Goal: Task Accomplishment & Management: Use online tool/utility

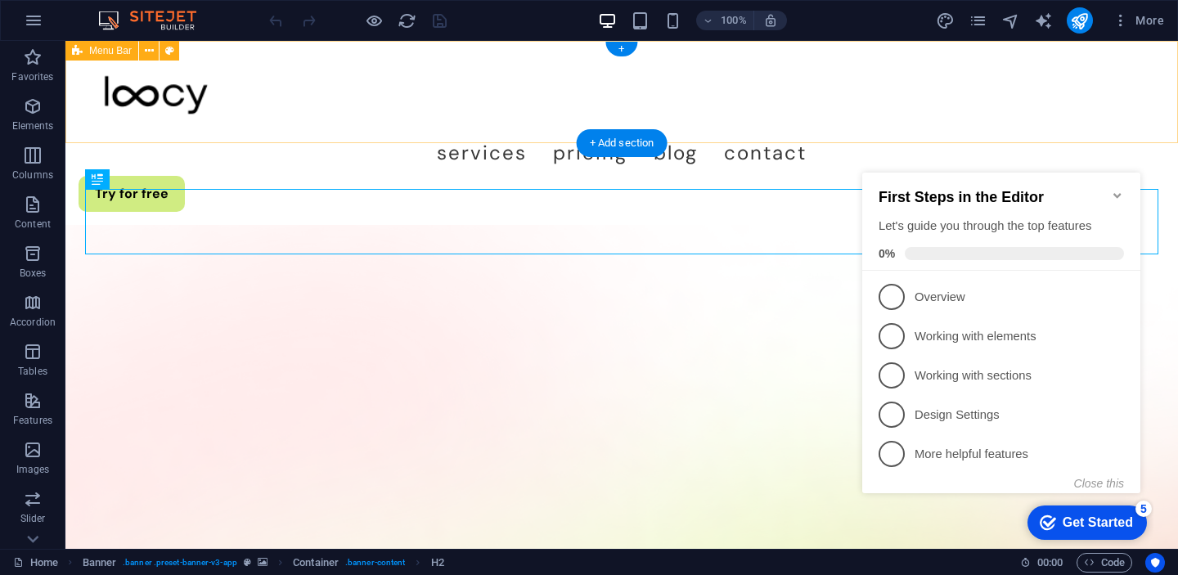
click at [953, 124] on div "Services Pricing Blog Contact Try for free" at bounding box center [621, 133] width 1113 height 184
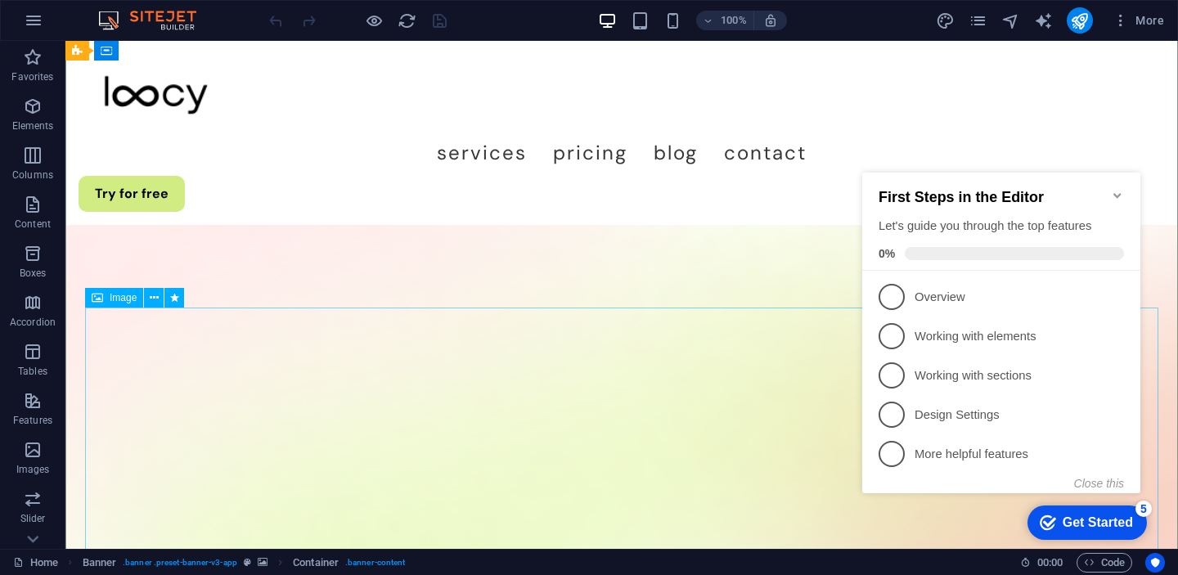
scroll to position [146, 0]
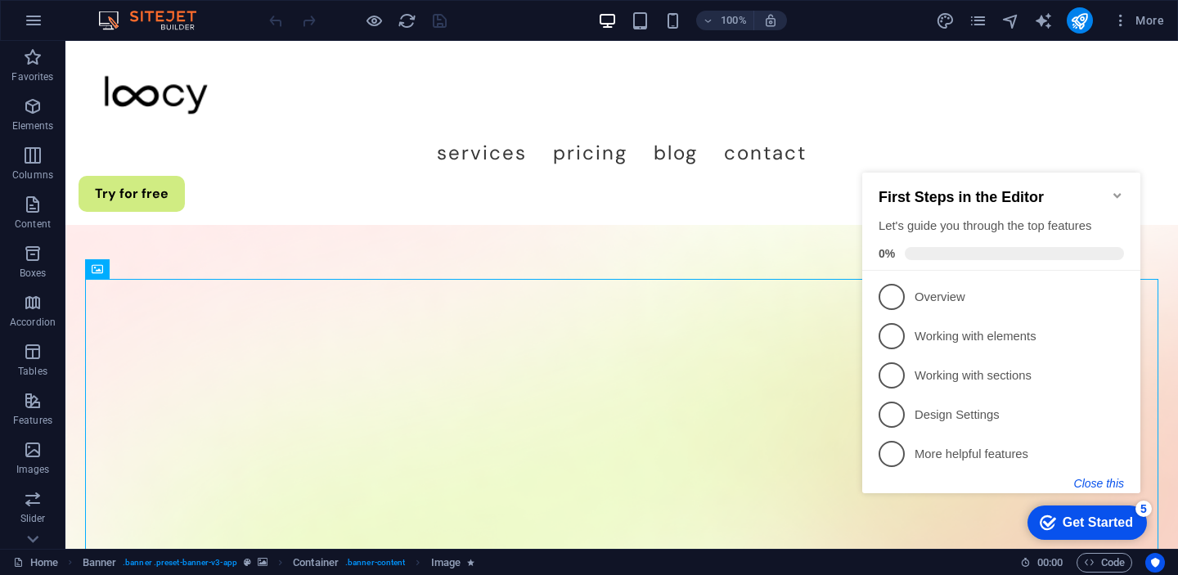
click at [1113, 483] on button "Close this" at bounding box center [1099, 483] width 50 height 13
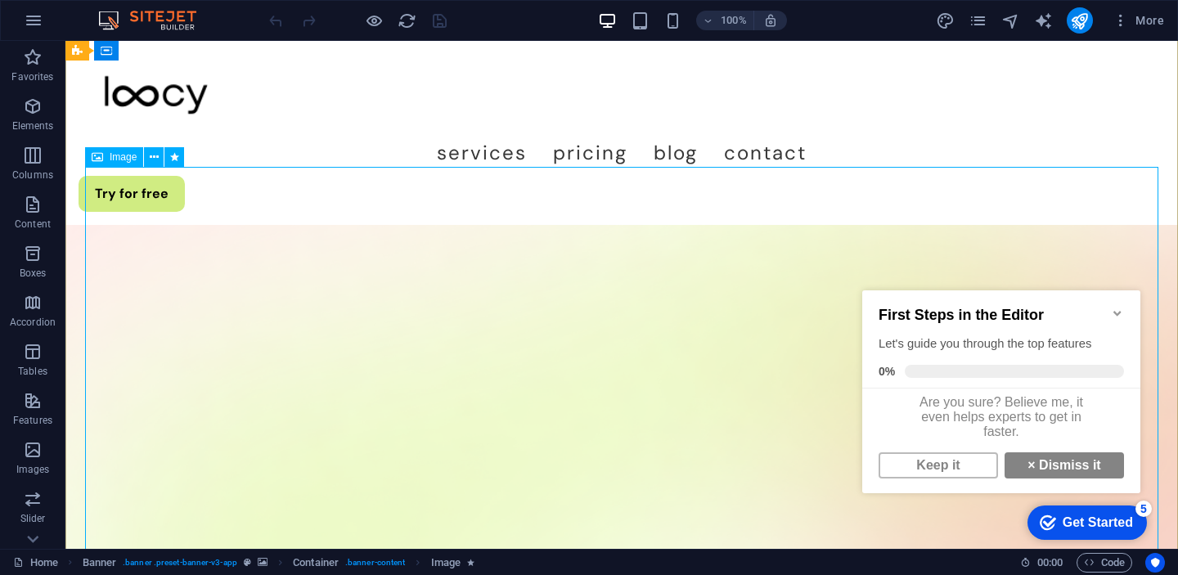
scroll to position [264, 0]
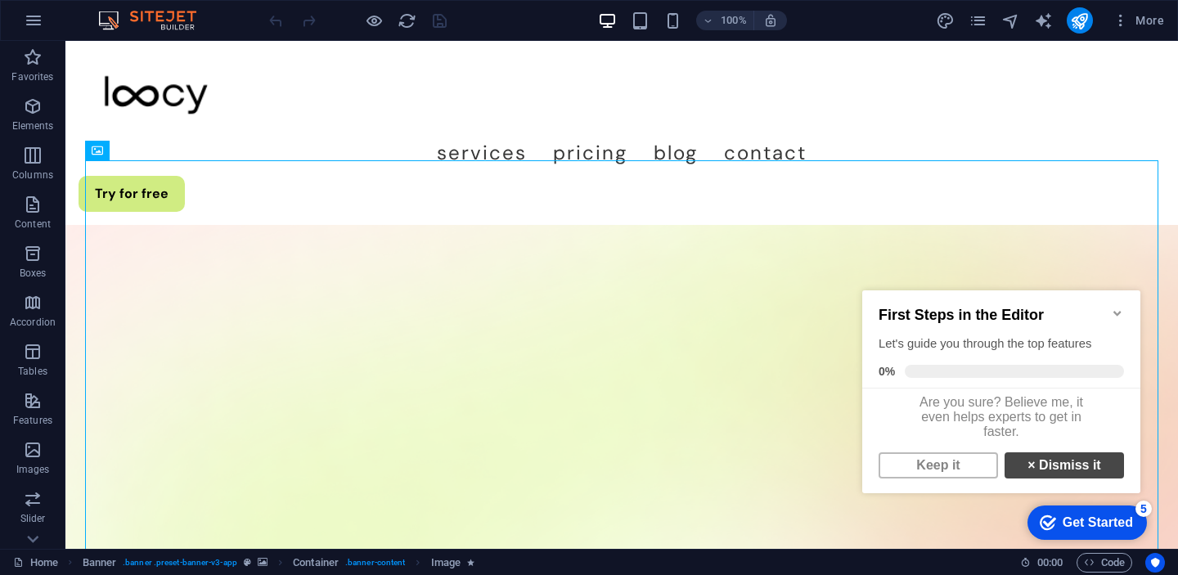
click at [1082, 470] on link "× Dismiss it" at bounding box center [1064, 465] width 119 height 26
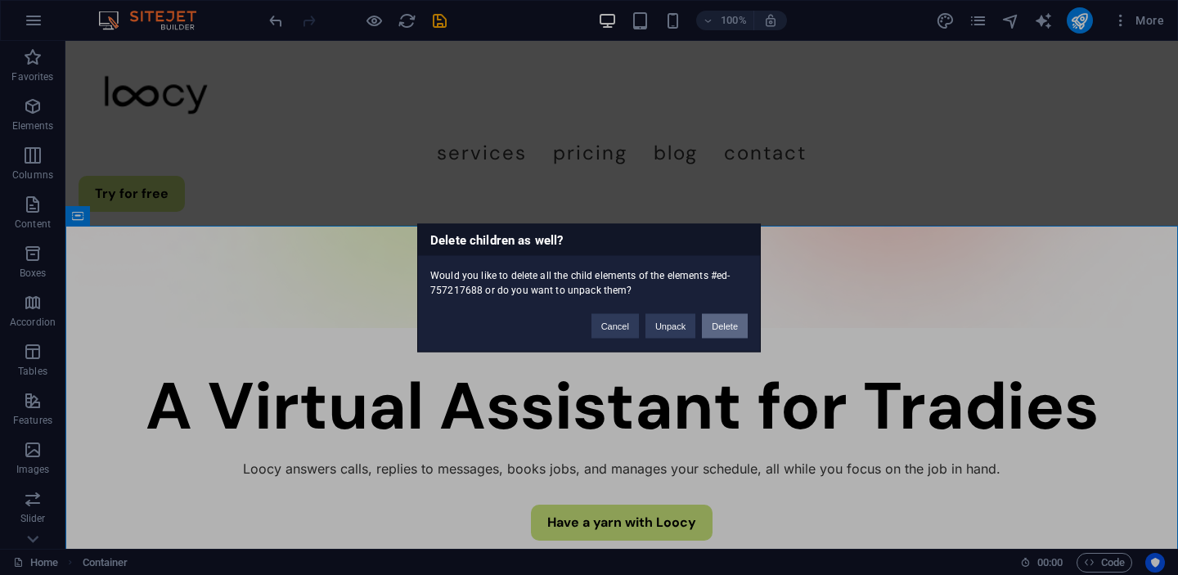
click at [725, 319] on button "Delete" at bounding box center [725, 325] width 46 height 25
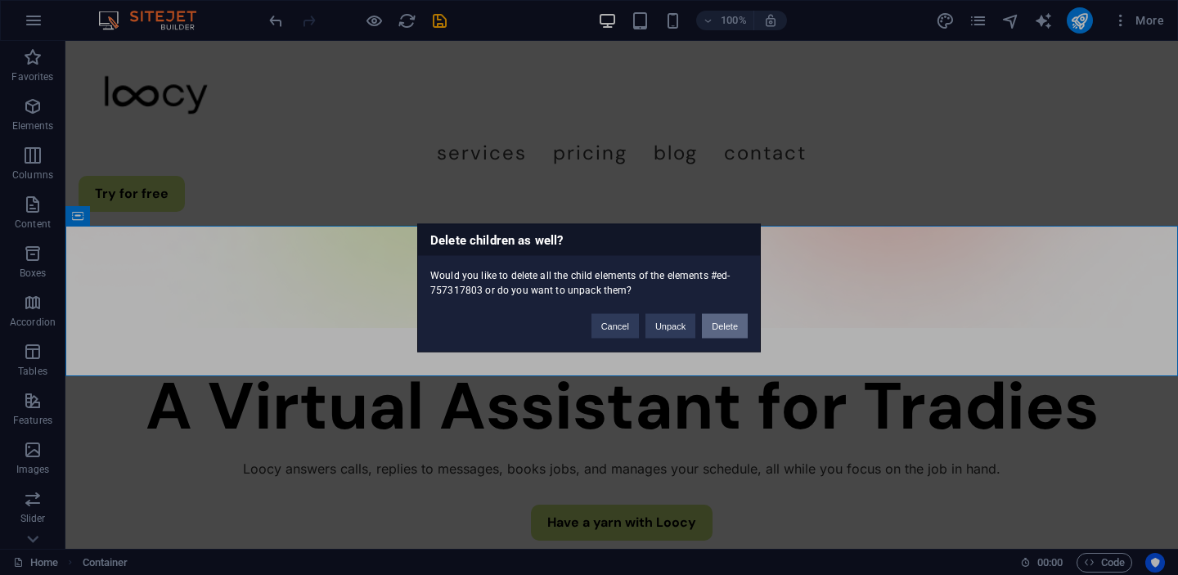
click at [714, 331] on button "Delete" at bounding box center [725, 325] width 46 height 25
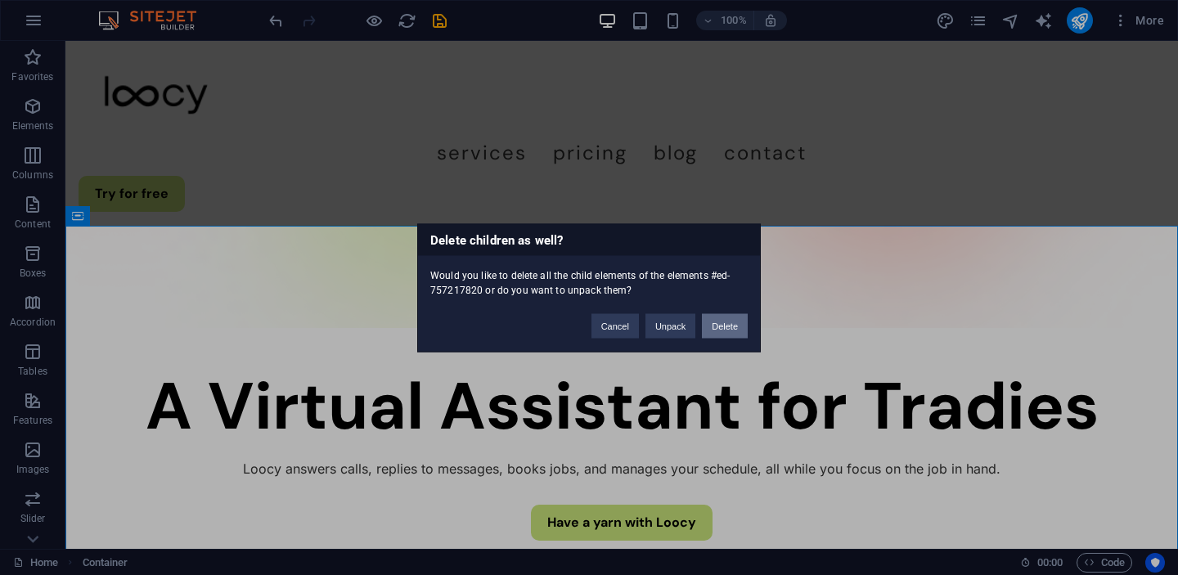
click at [721, 320] on button "Delete" at bounding box center [725, 325] width 46 height 25
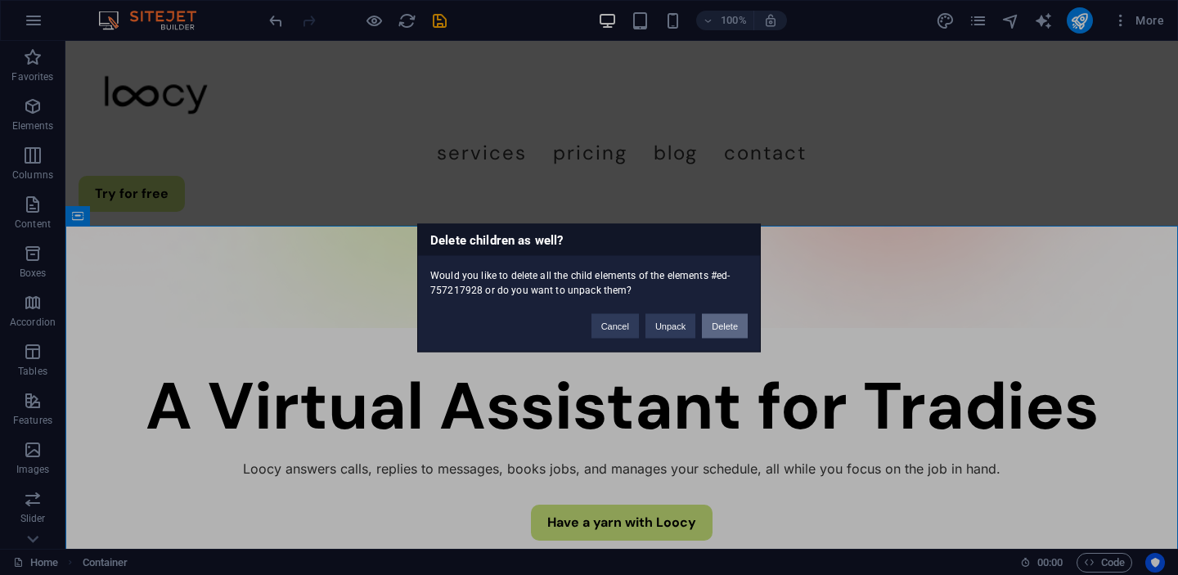
click at [717, 326] on button "Delete" at bounding box center [725, 325] width 46 height 25
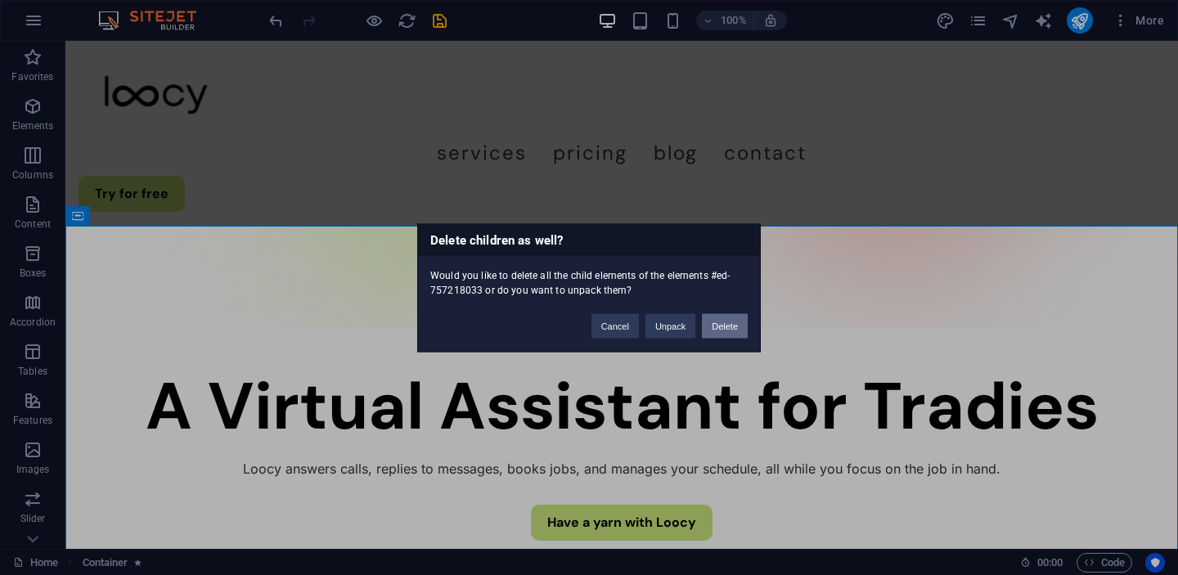
click at [717, 332] on button "Delete" at bounding box center [725, 325] width 46 height 25
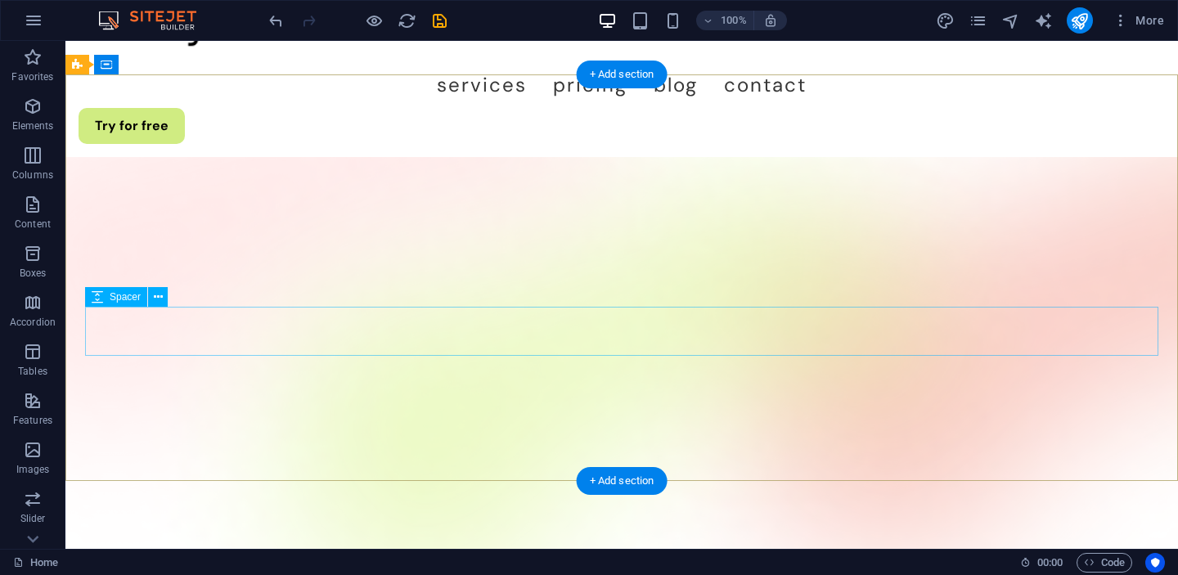
scroll to position [69, 0]
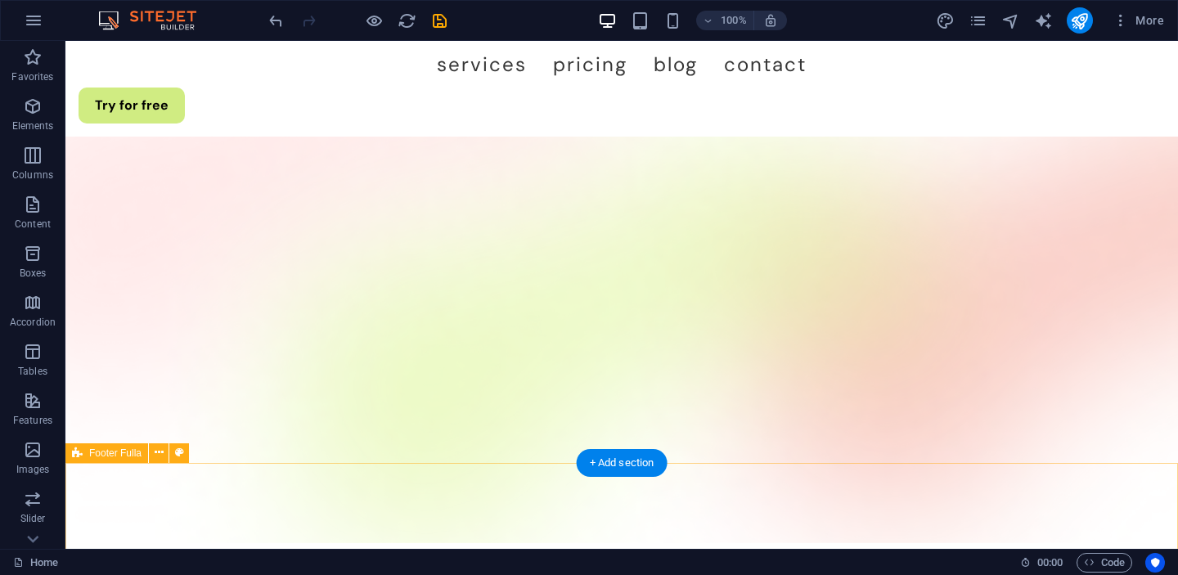
scroll to position [91, 0]
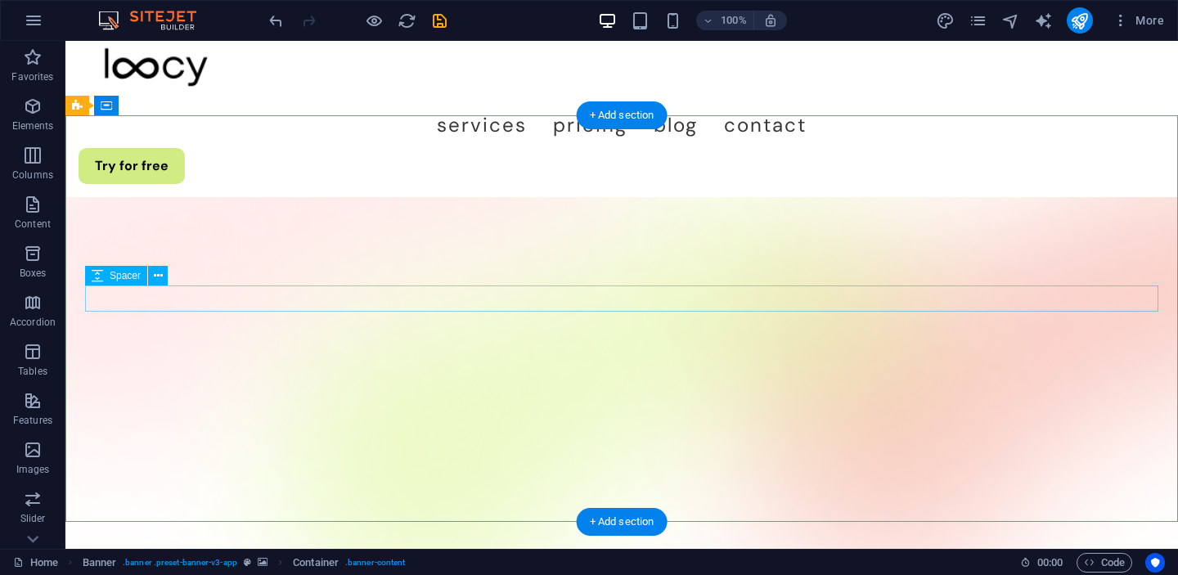
scroll to position [0, 0]
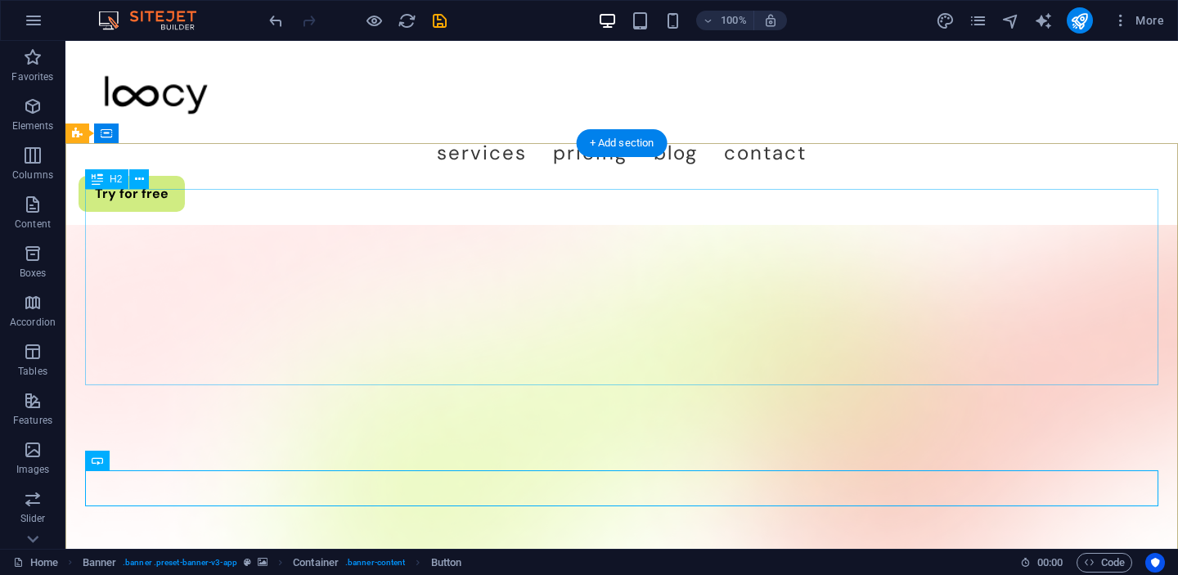
scroll to position [2, 0]
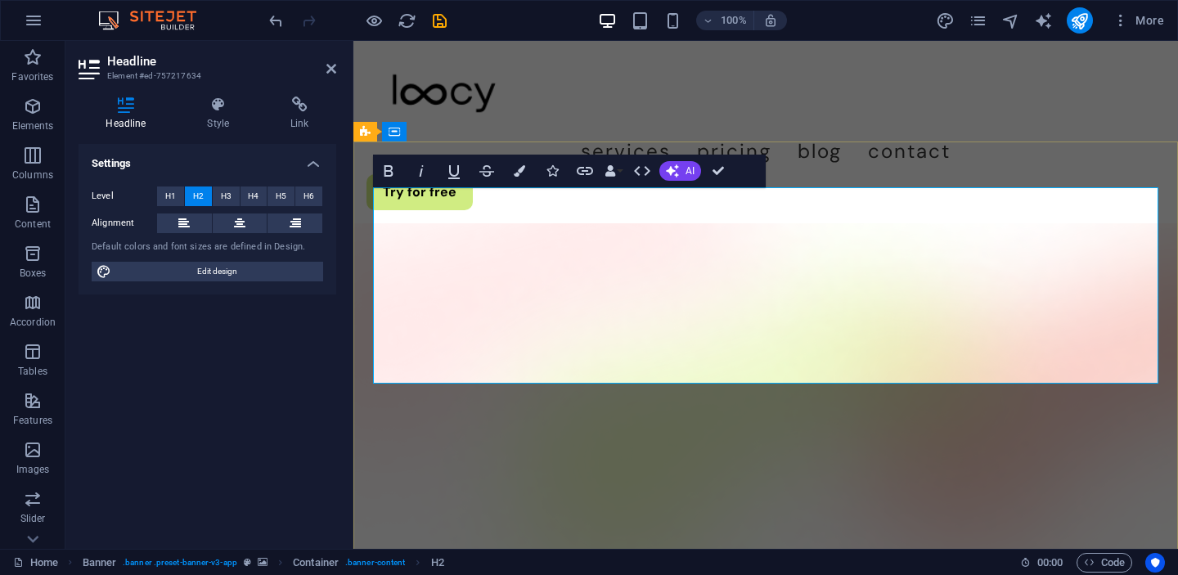
drag, startPoint x: 956, startPoint y: 350, endPoint x: 624, endPoint y: 218, distance: 356.9
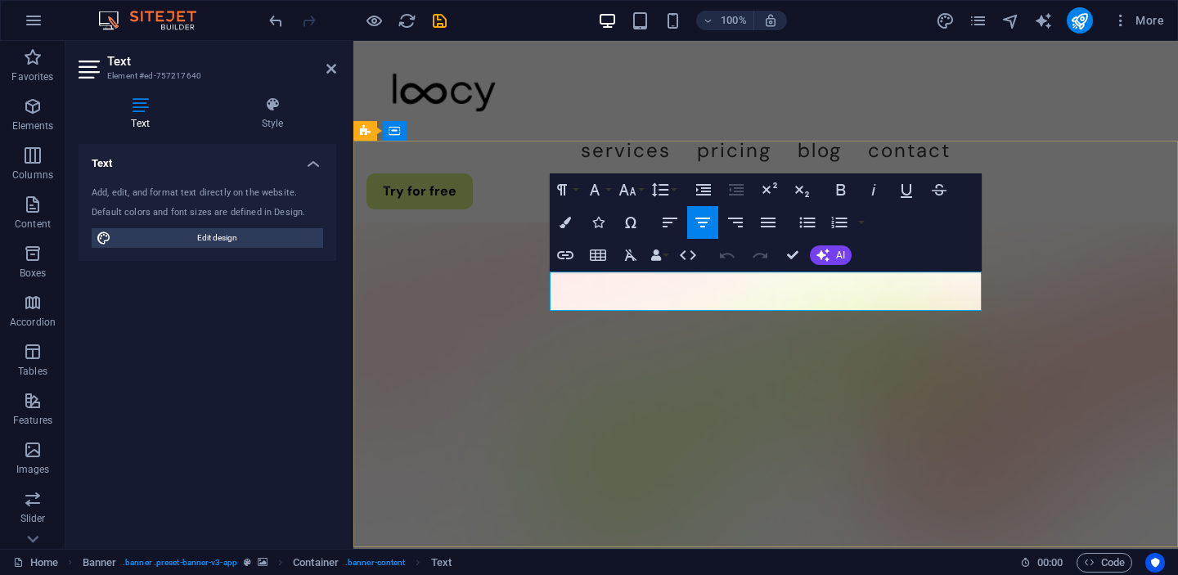
drag, startPoint x: 598, startPoint y: 286, endPoint x: 950, endPoint y: 297, distance: 352.0
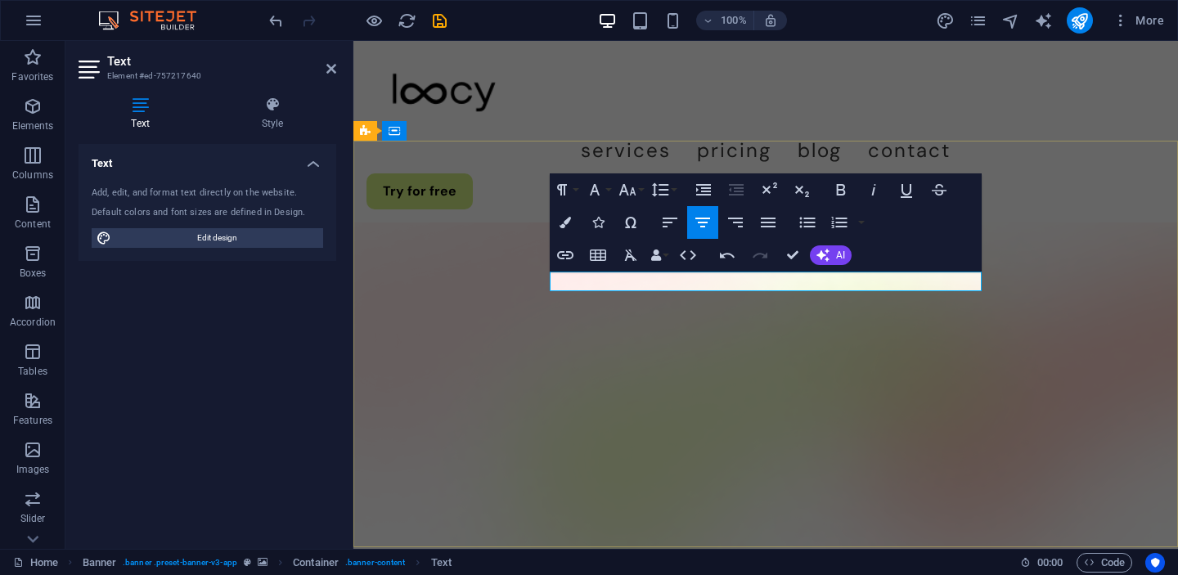
drag, startPoint x: 703, startPoint y: 280, endPoint x: 879, endPoint y: 275, distance: 176.8
drag, startPoint x: 879, startPoint y: 282, endPoint x: 511, endPoint y: 275, distance: 369.0
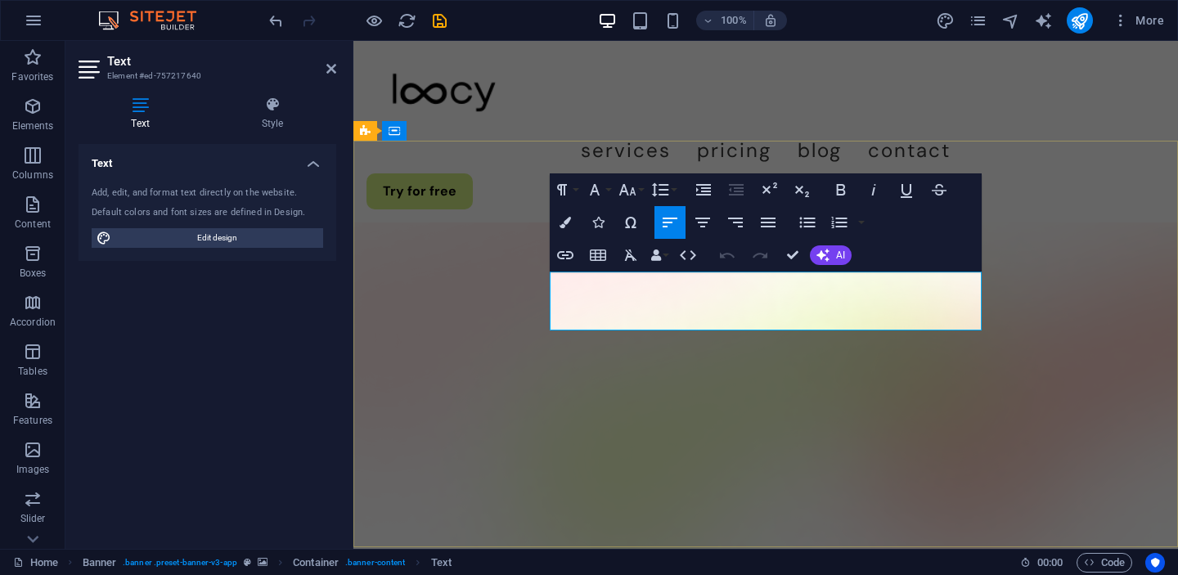
drag, startPoint x: 961, startPoint y: 281, endPoint x: 758, endPoint y: 284, distance: 203.7
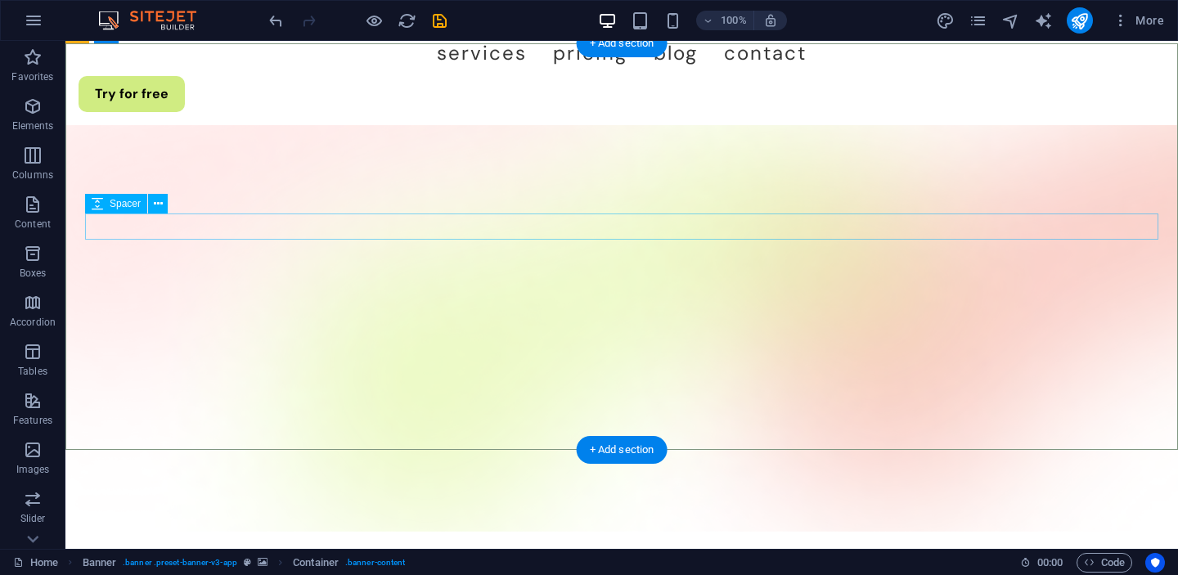
scroll to position [0, 0]
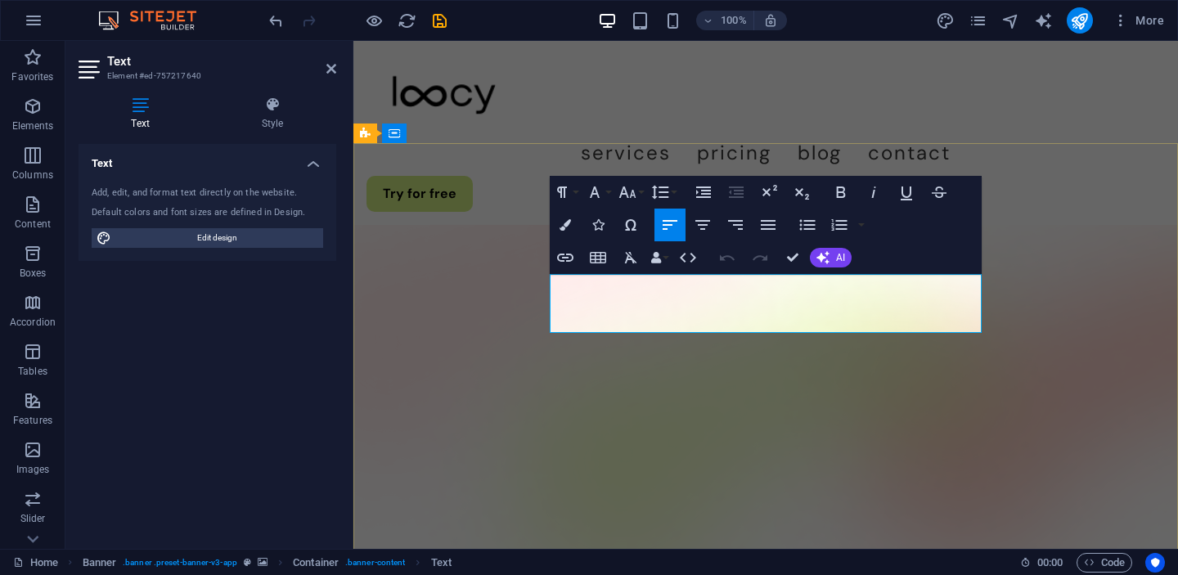
click at [704, 218] on icon "button" at bounding box center [703, 225] width 20 height 20
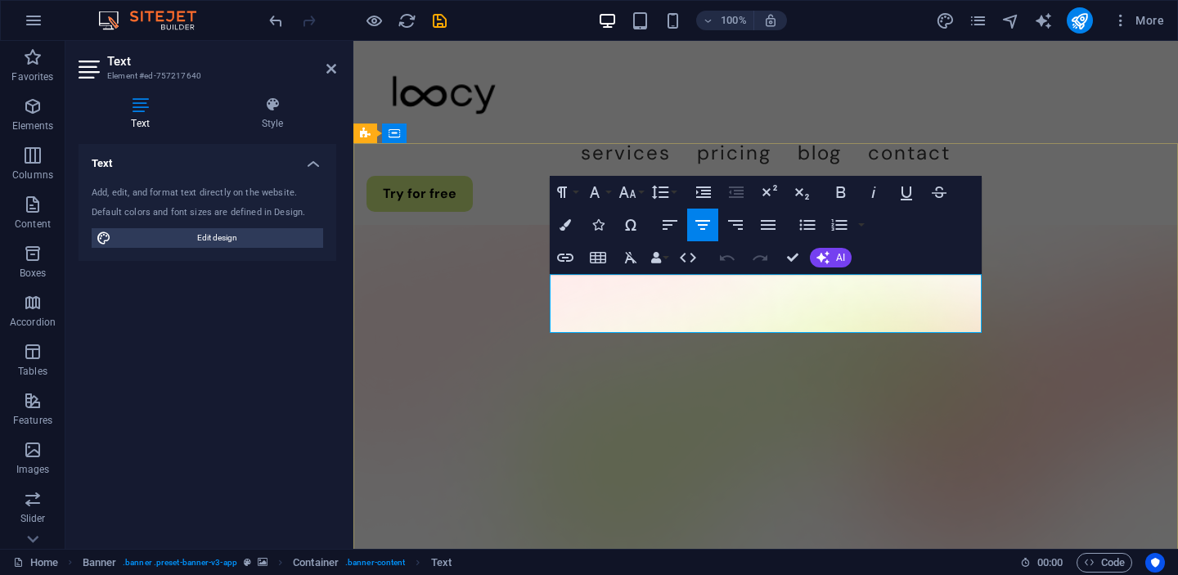
drag, startPoint x: 664, startPoint y: 324, endPoint x: 888, endPoint y: 309, distance: 224.7
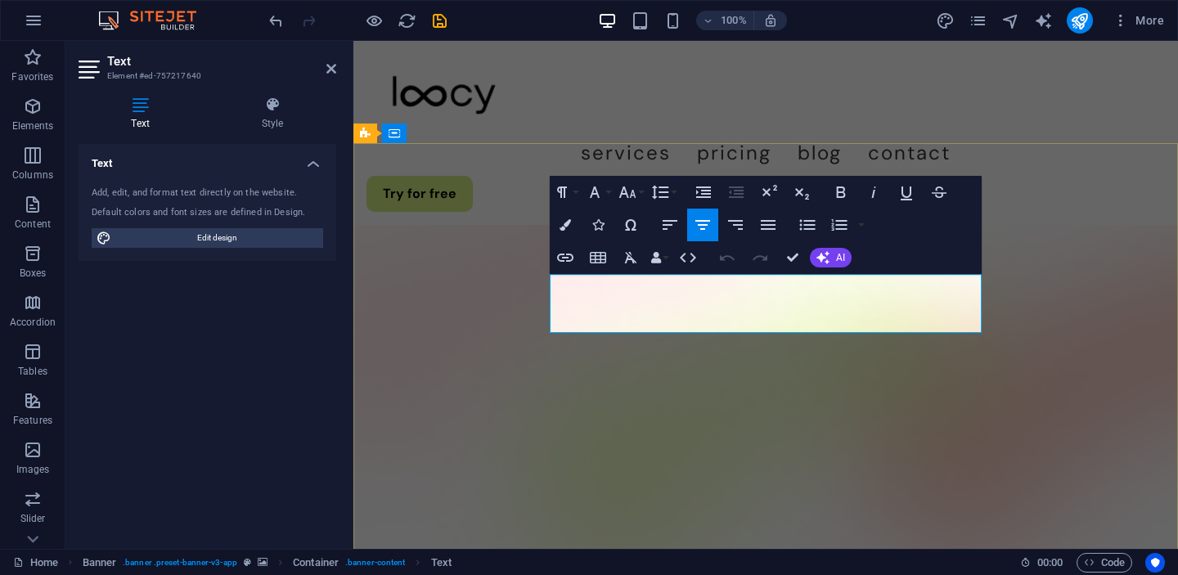
drag, startPoint x: 824, startPoint y: 286, endPoint x: 689, endPoint y: 287, distance: 135.0
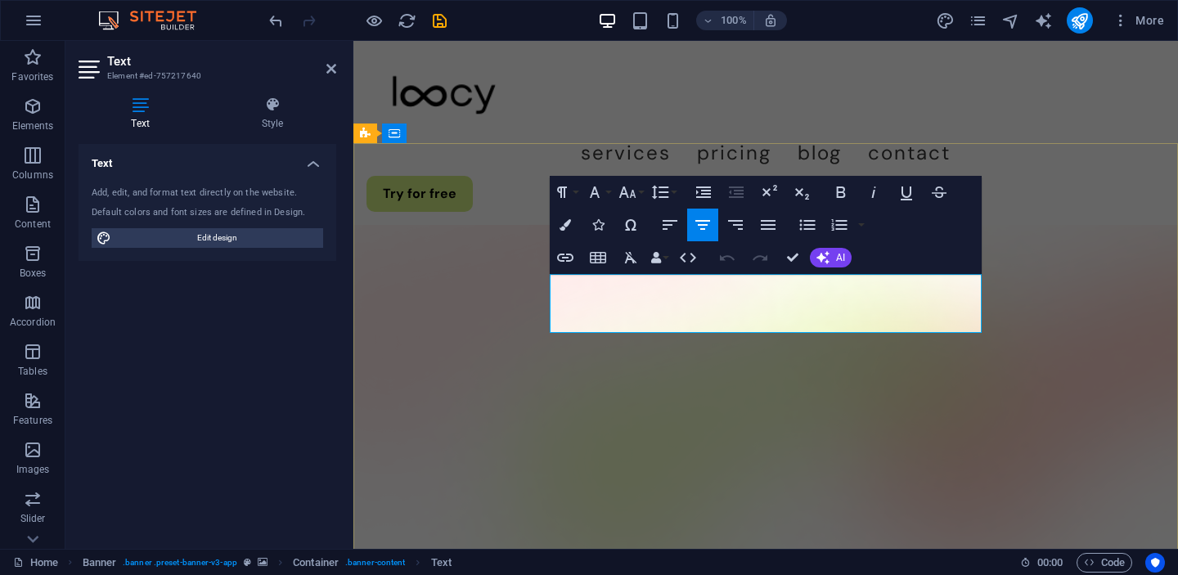
drag, startPoint x: 693, startPoint y: 283, endPoint x: 632, endPoint y: 282, distance: 61.4
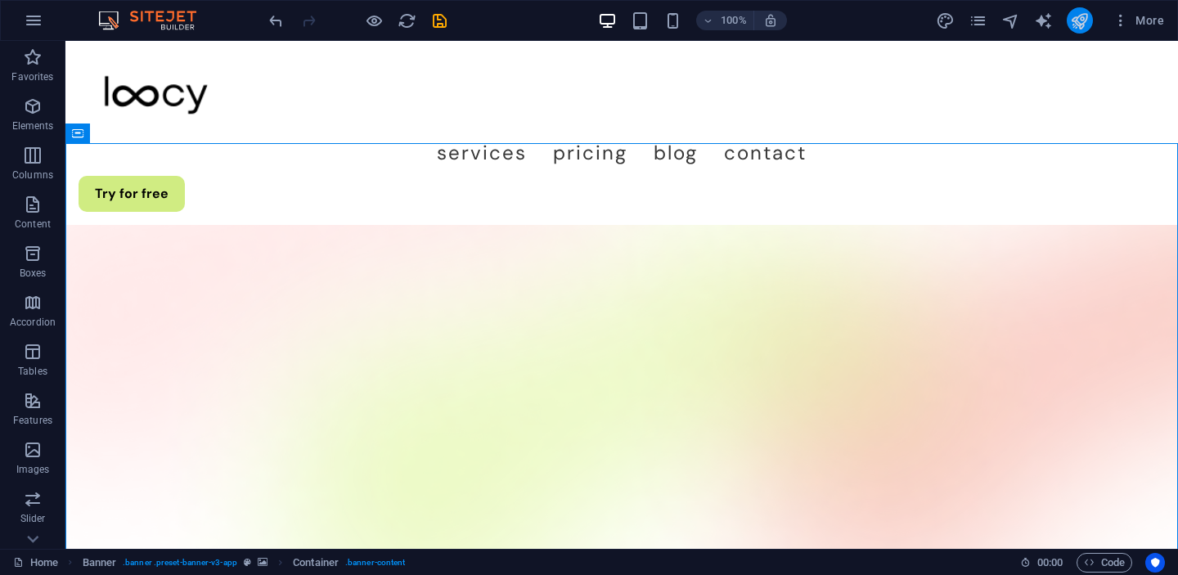
click at [1072, 15] on icon "publish" at bounding box center [1079, 20] width 19 height 19
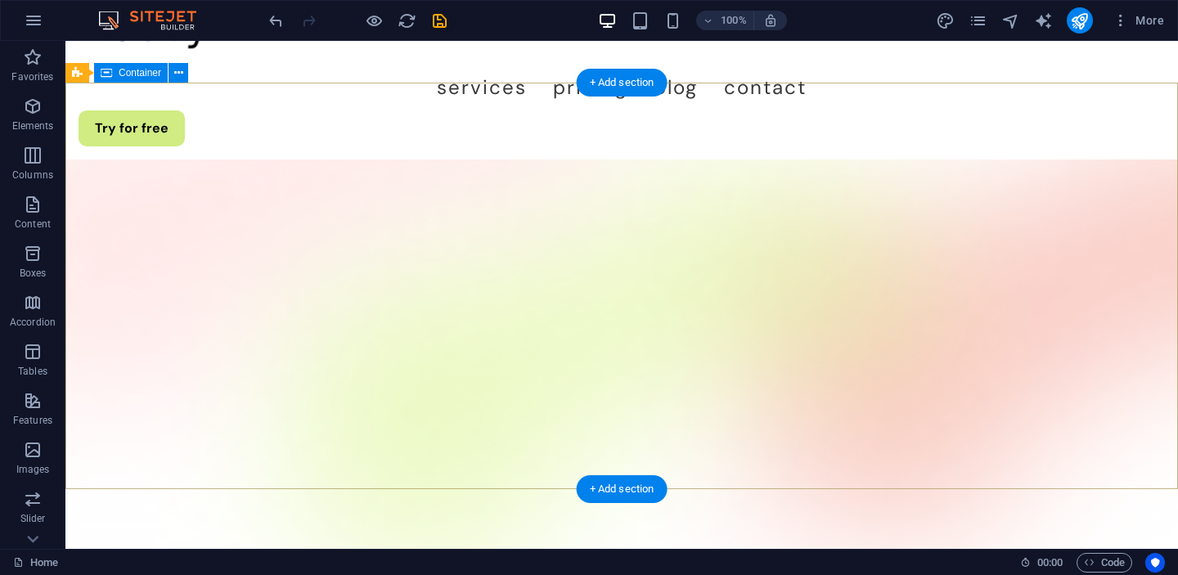
scroll to position [74, 0]
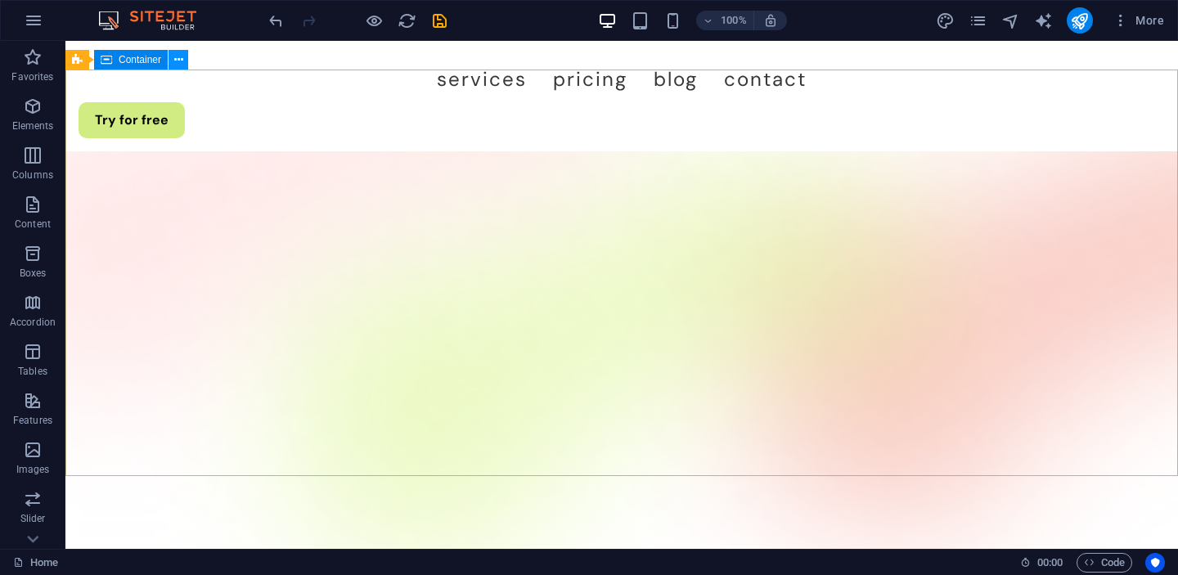
click at [176, 61] on icon at bounding box center [178, 60] width 9 height 17
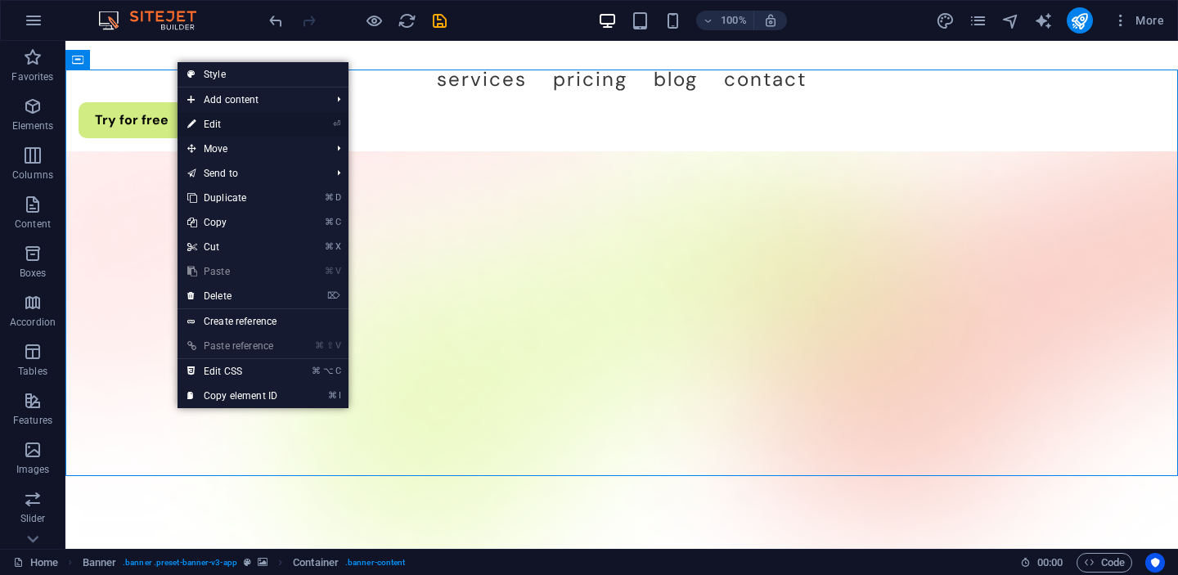
click at [224, 118] on link "⏎ Edit" at bounding box center [233, 124] width 110 height 25
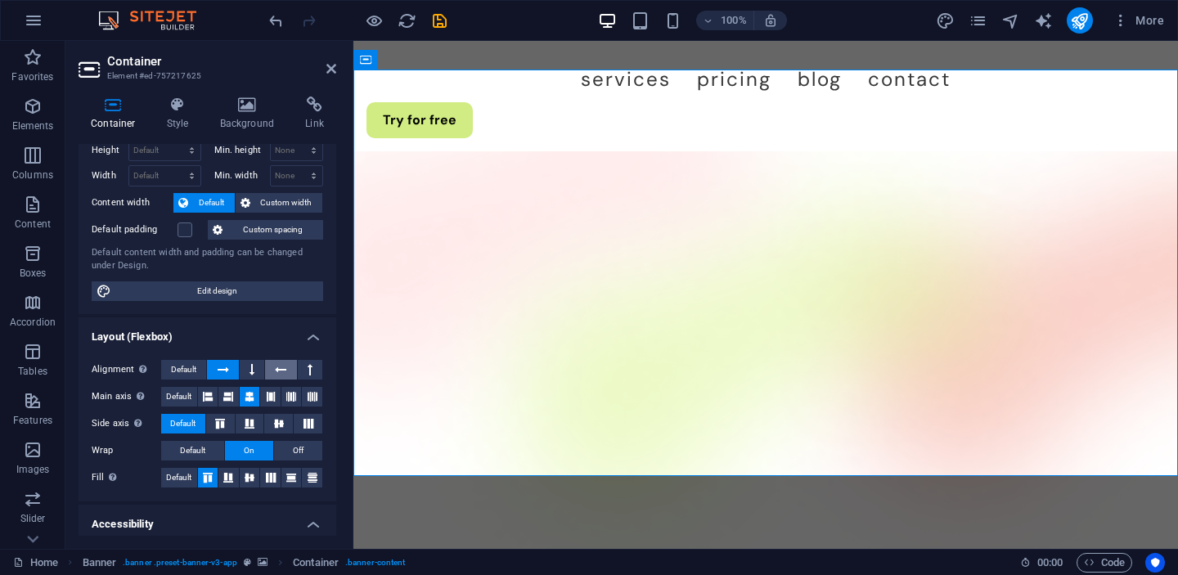
scroll to position [0, 0]
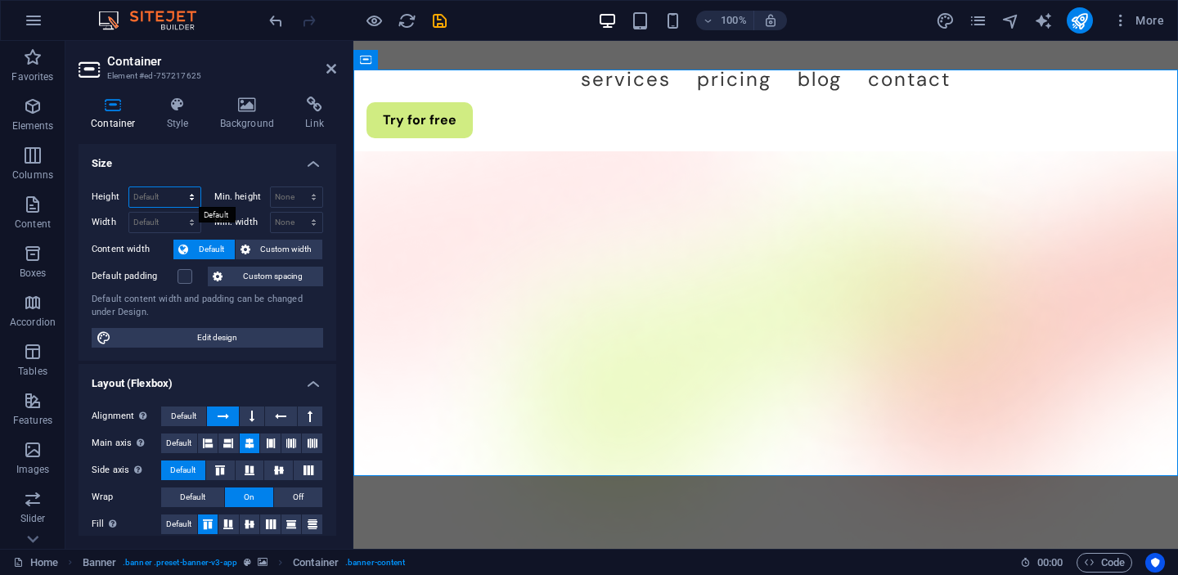
click at [152, 200] on select "Default px rem % vh vw" at bounding box center [164, 197] width 71 height 20
click at [164, 197] on select "Default px rem % vh vw" at bounding box center [164, 197] width 71 height 20
select select "px"
click at [175, 187] on select "Default px rem % vh vw" at bounding box center [164, 197] width 71 height 20
type input "497"
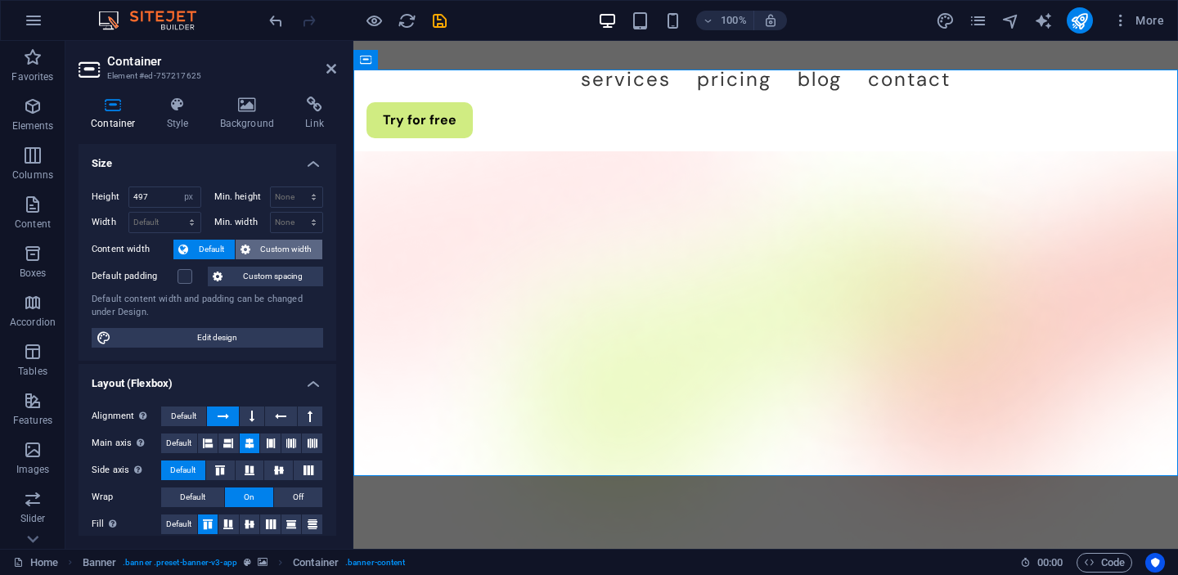
click at [252, 242] on button "Custom width" at bounding box center [280, 250] width 88 height 20
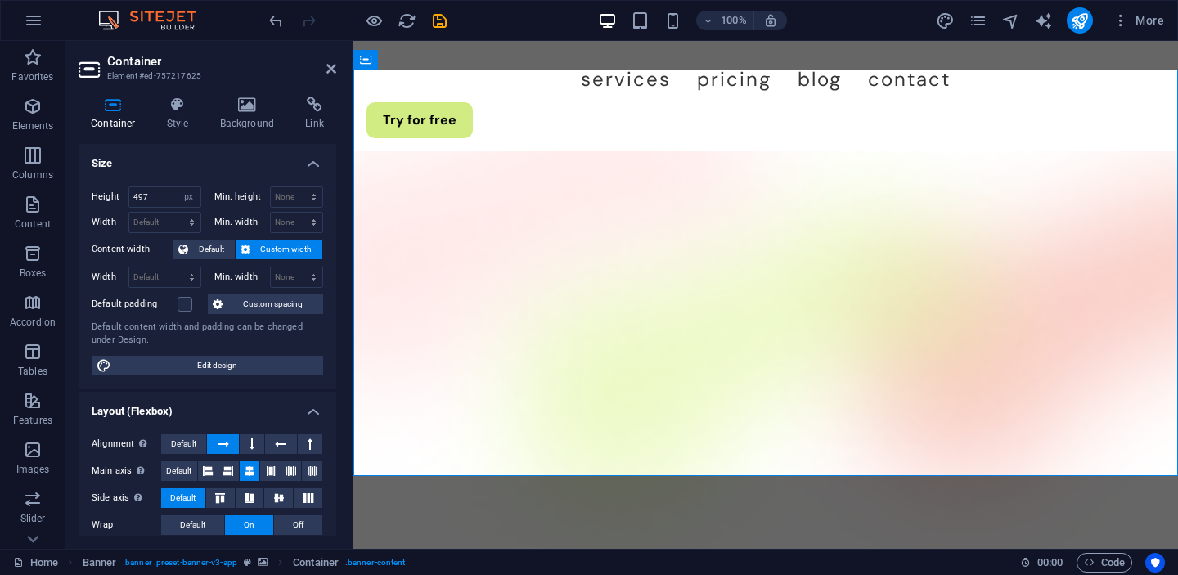
click at [261, 246] on span "Custom width" at bounding box center [286, 250] width 63 height 20
click at [161, 222] on select "Default px rem % em vh vw" at bounding box center [164, 223] width 71 height 20
select select "px"
click at [175, 213] on select "Default px rem % em vh vw" at bounding box center [164, 223] width 71 height 20
type input "1008"
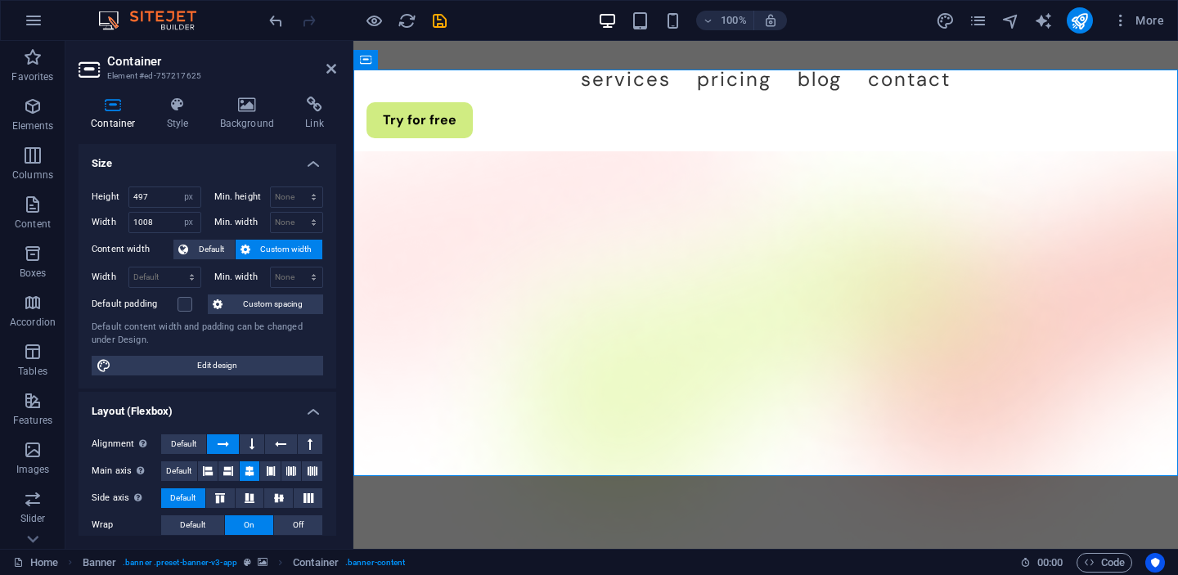
click at [207, 175] on div "Height 497 Default px rem % vh vw Min. height None px rem % vh vw Width 1008 De…" at bounding box center [208, 280] width 258 height 215
drag, startPoint x: 152, startPoint y: 197, endPoint x: 123, endPoint y: 198, distance: 29.5
click at [123, 198] on div "Height 497 Default px rem % vh vw" at bounding box center [147, 197] width 110 height 21
type input "297"
drag, startPoint x: 157, startPoint y: 223, endPoint x: 102, endPoint y: 219, distance: 54.9
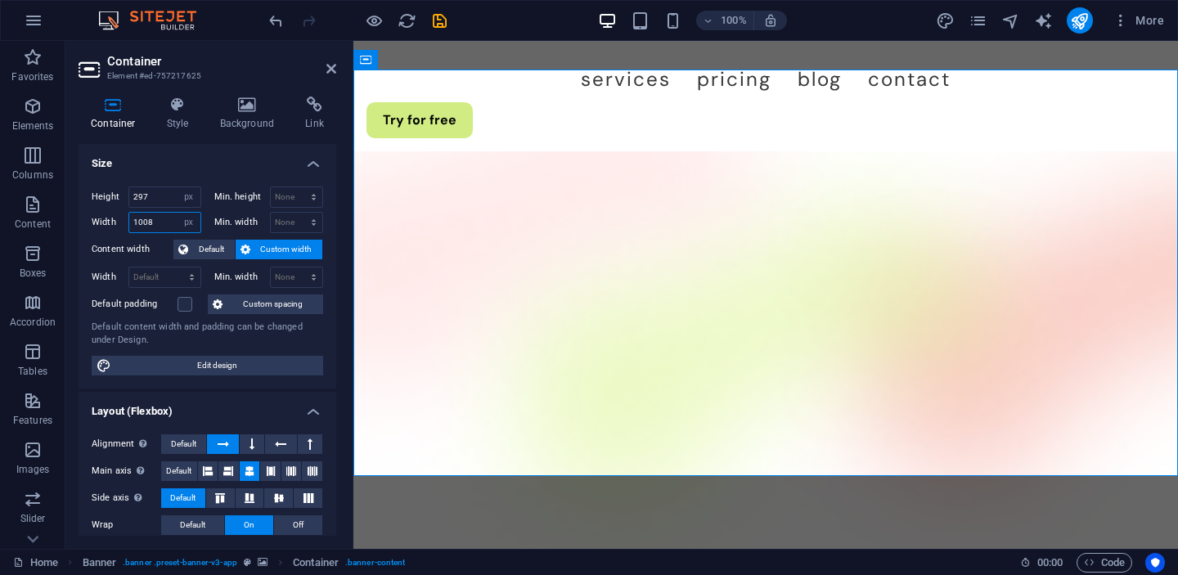
click at [104, 219] on div "Width 1008 Default px rem % em vh vw" at bounding box center [147, 222] width 110 height 21
type input "500"
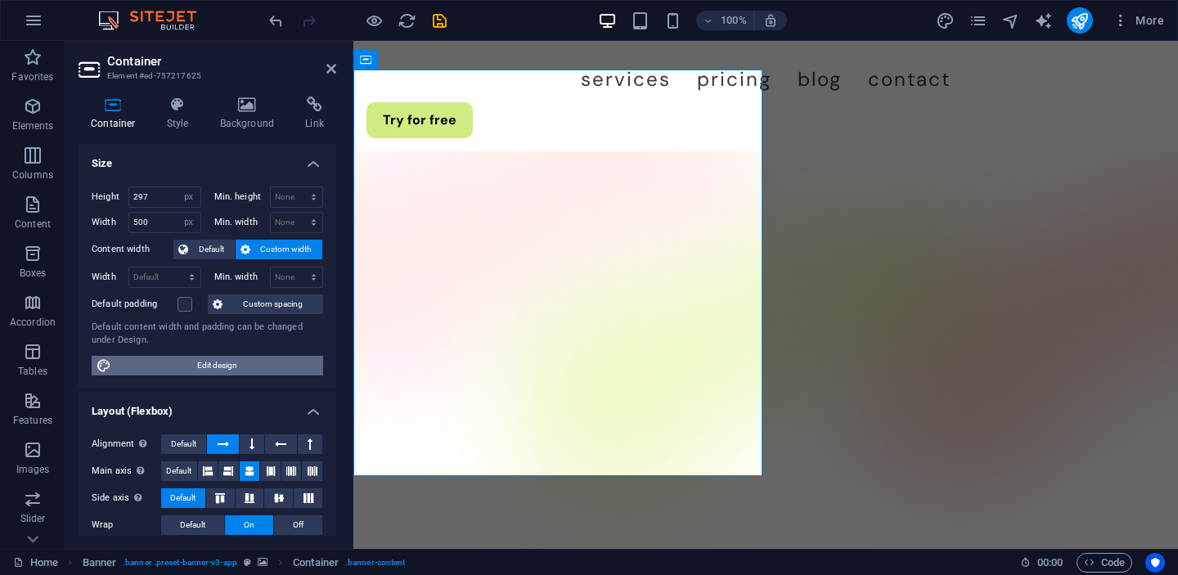
click at [249, 360] on span "Edit design" at bounding box center [217, 366] width 202 height 20
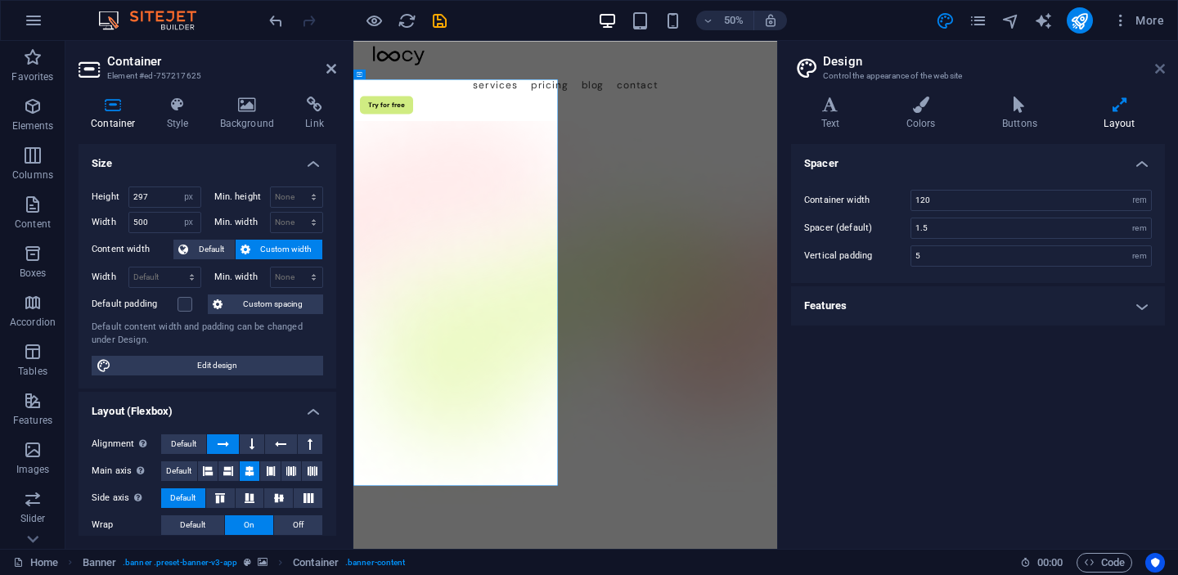
click at [1163, 65] on icon at bounding box center [1160, 68] width 10 height 13
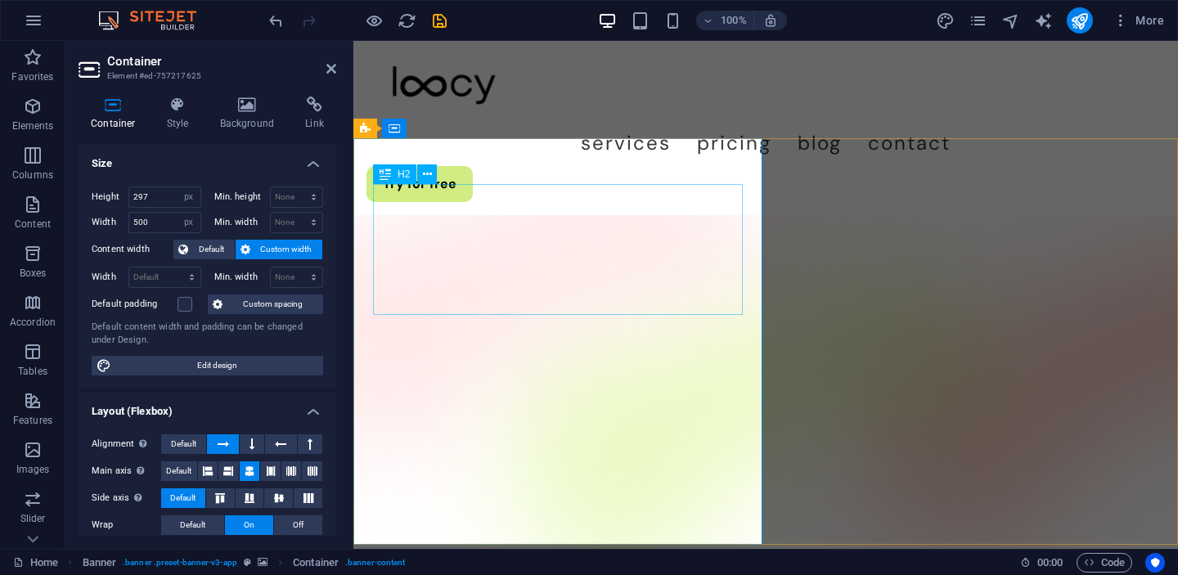
scroll to position [5, 0]
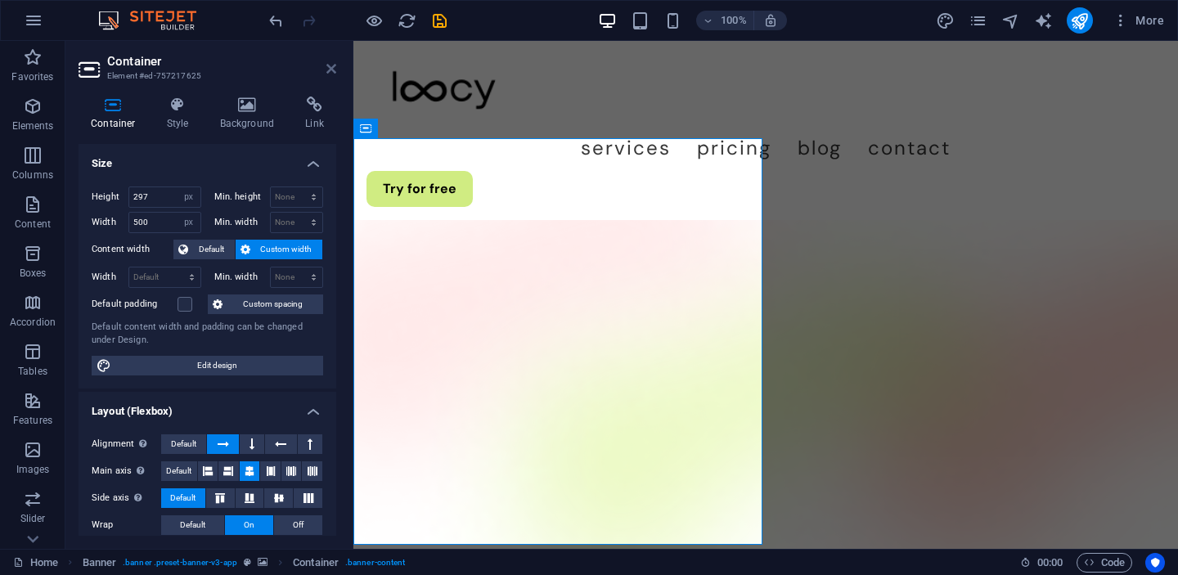
click at [335, 72] on icon at bounding box center [331, 68] width 10 height 13
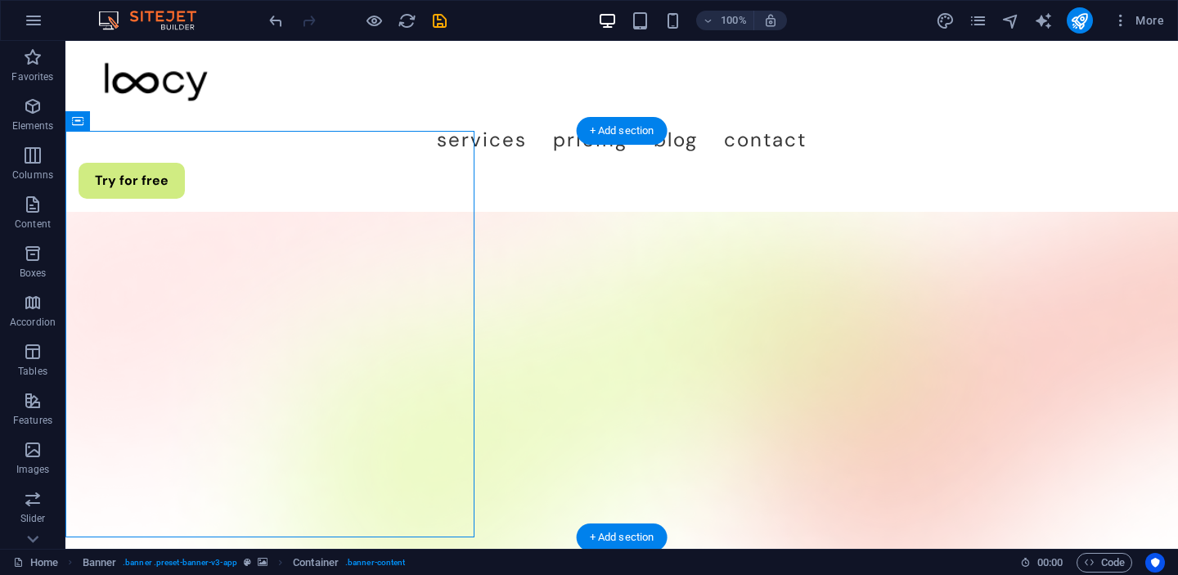
scroll to position [12, 0]
click at [628, 260] on figure at bounding box center [621, 416] width 1113 height 407
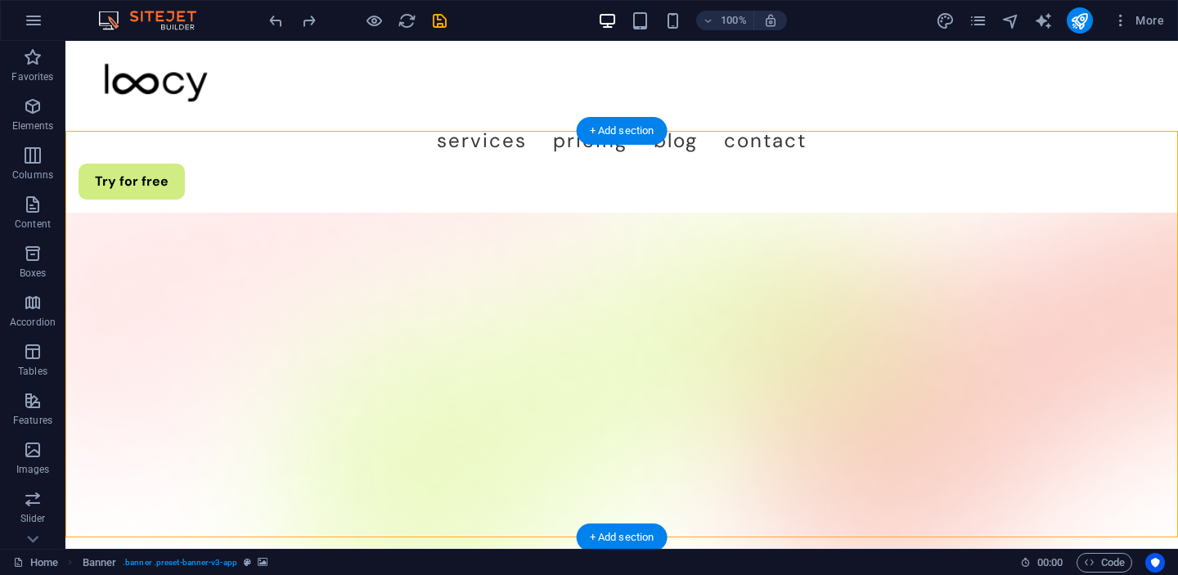
click at [952, 236] on figure at bounding box center [621, 416] width 1113 height 407
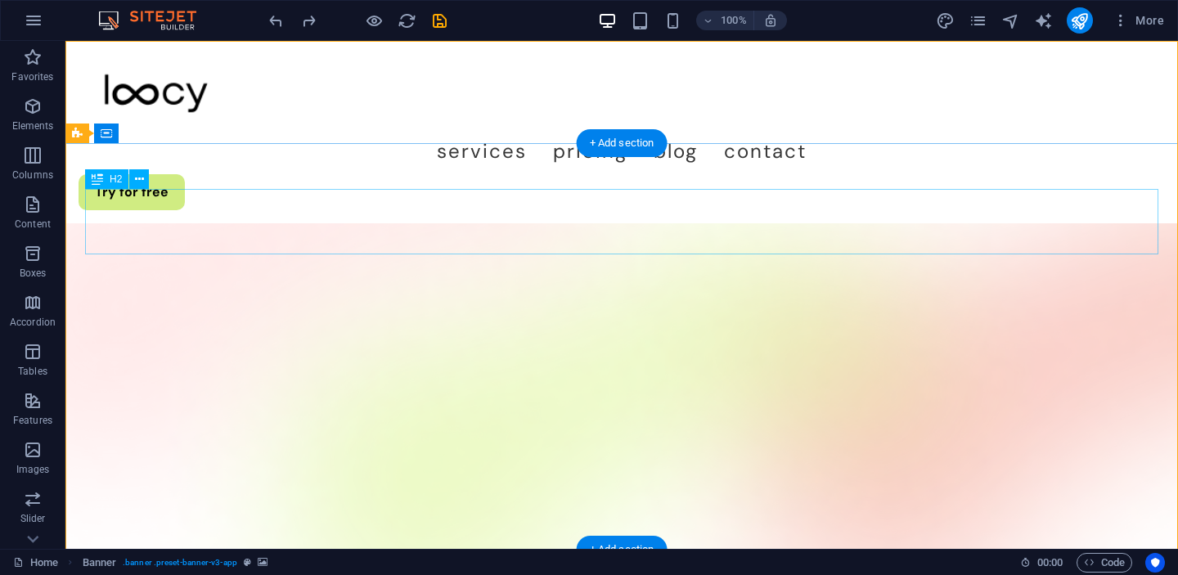
scroll to position [0, 0]
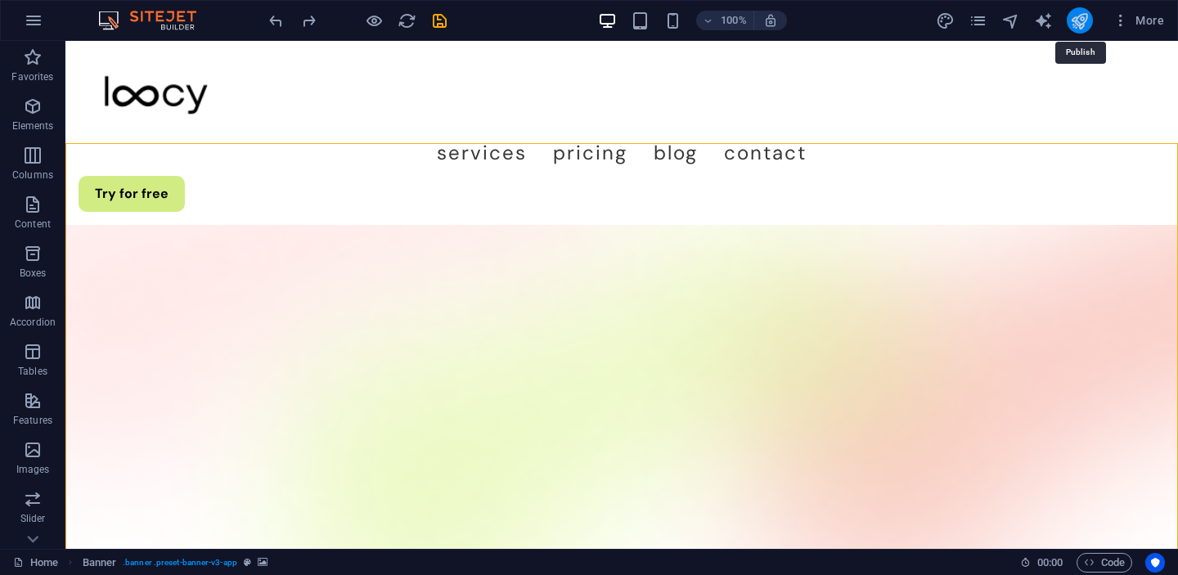
click at [1074, 25] on icon "publish" at bounding box center [1079, 20] width 19 height 19
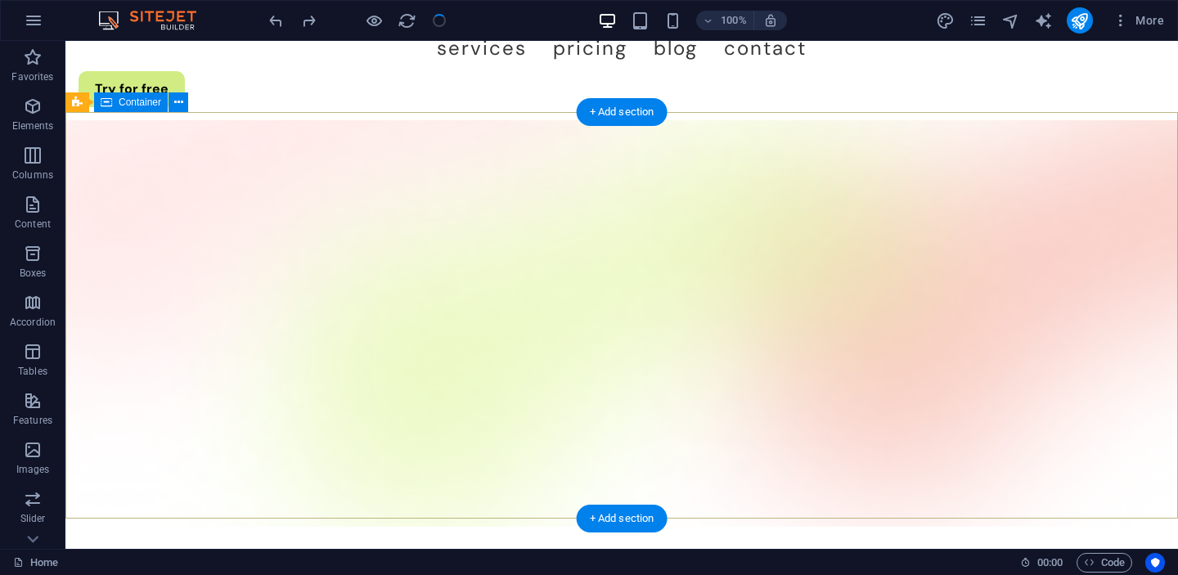
scroll to position [128, 0]
